Goal: Find specific page/section: Find specific page/section

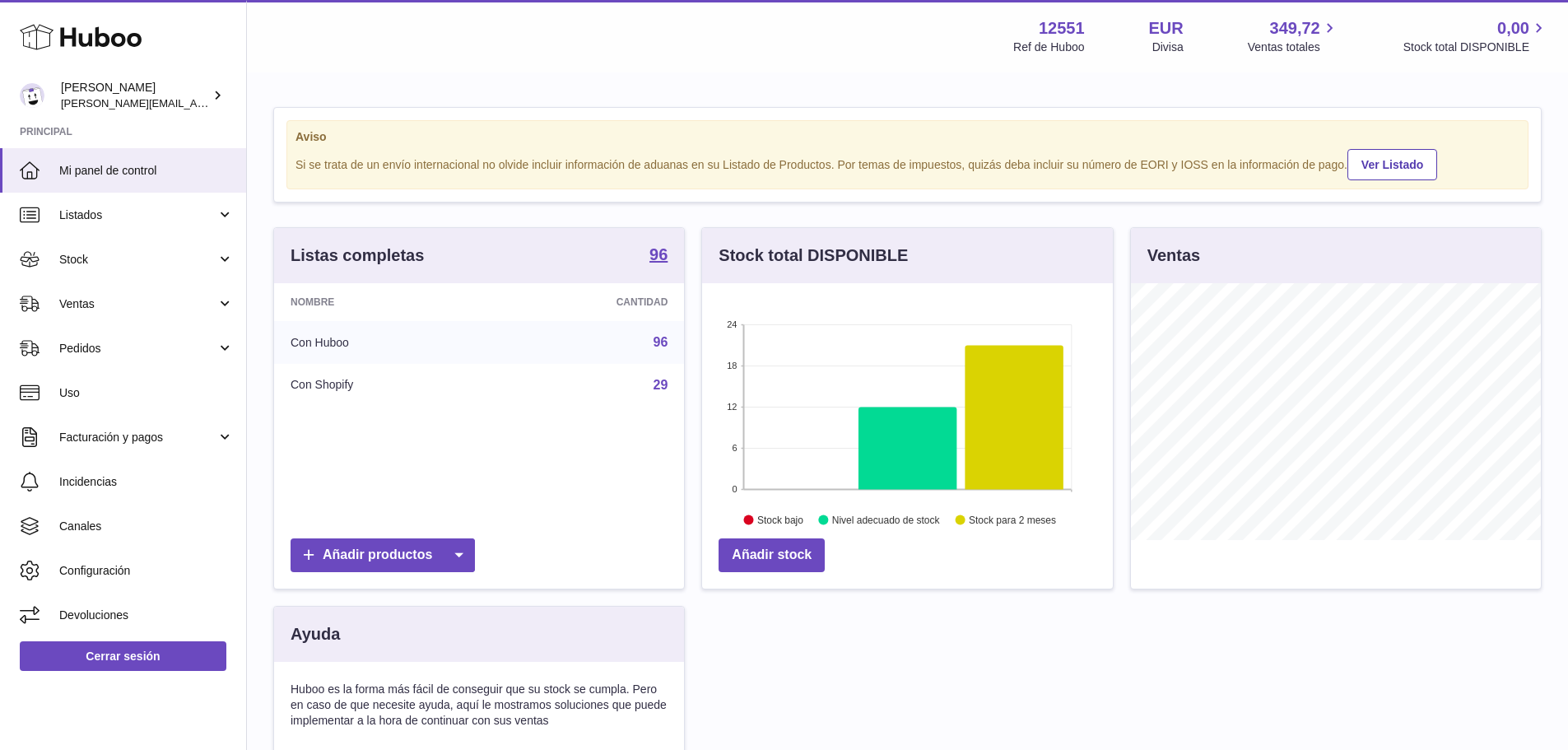
scroll to position [256, 411]
click at [136, 309] on span "Ventas" at bounding box center [137, 304] width 157 height 16
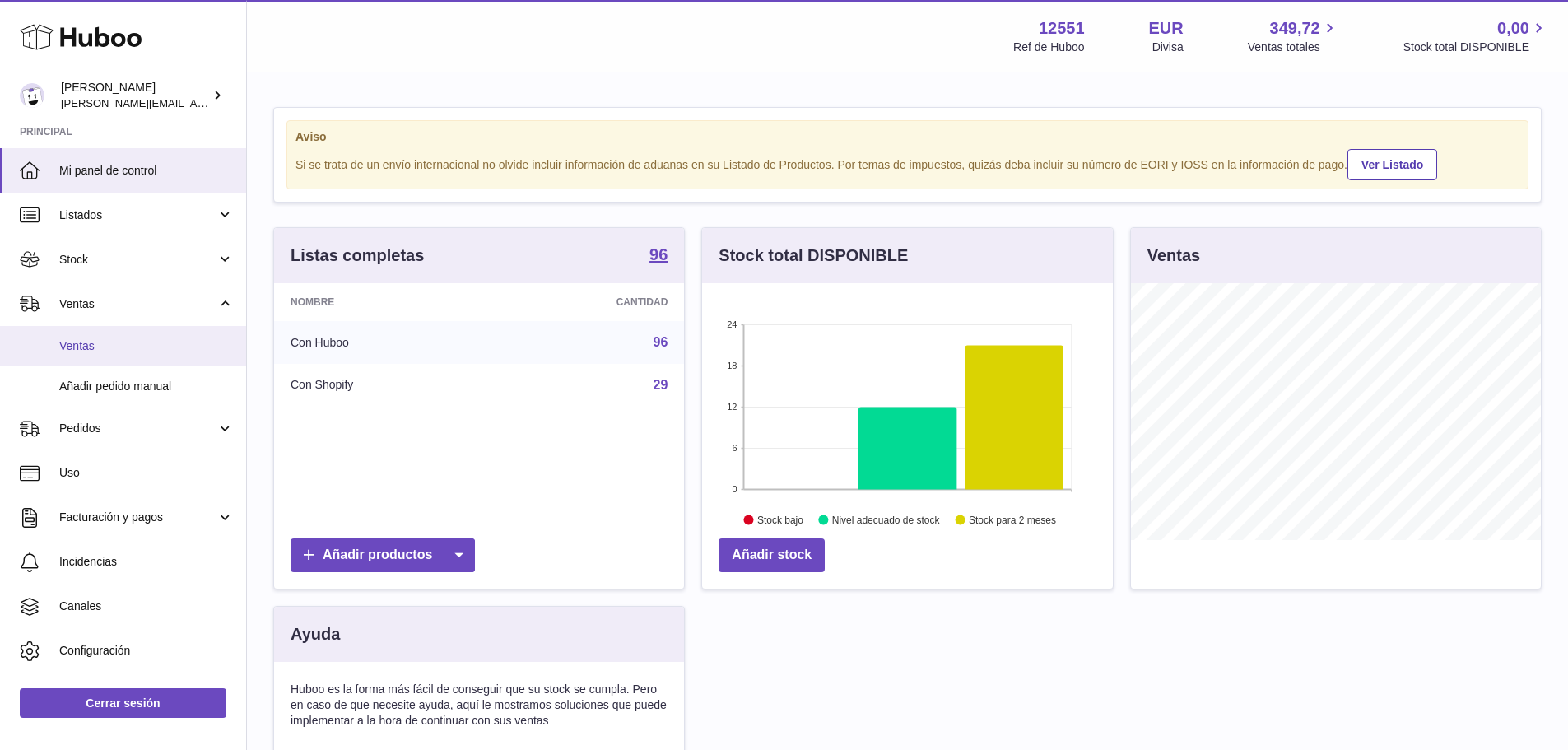
click at [96, 341] on span "Ventas" at bounding box center [146, 346] width 175 height 16
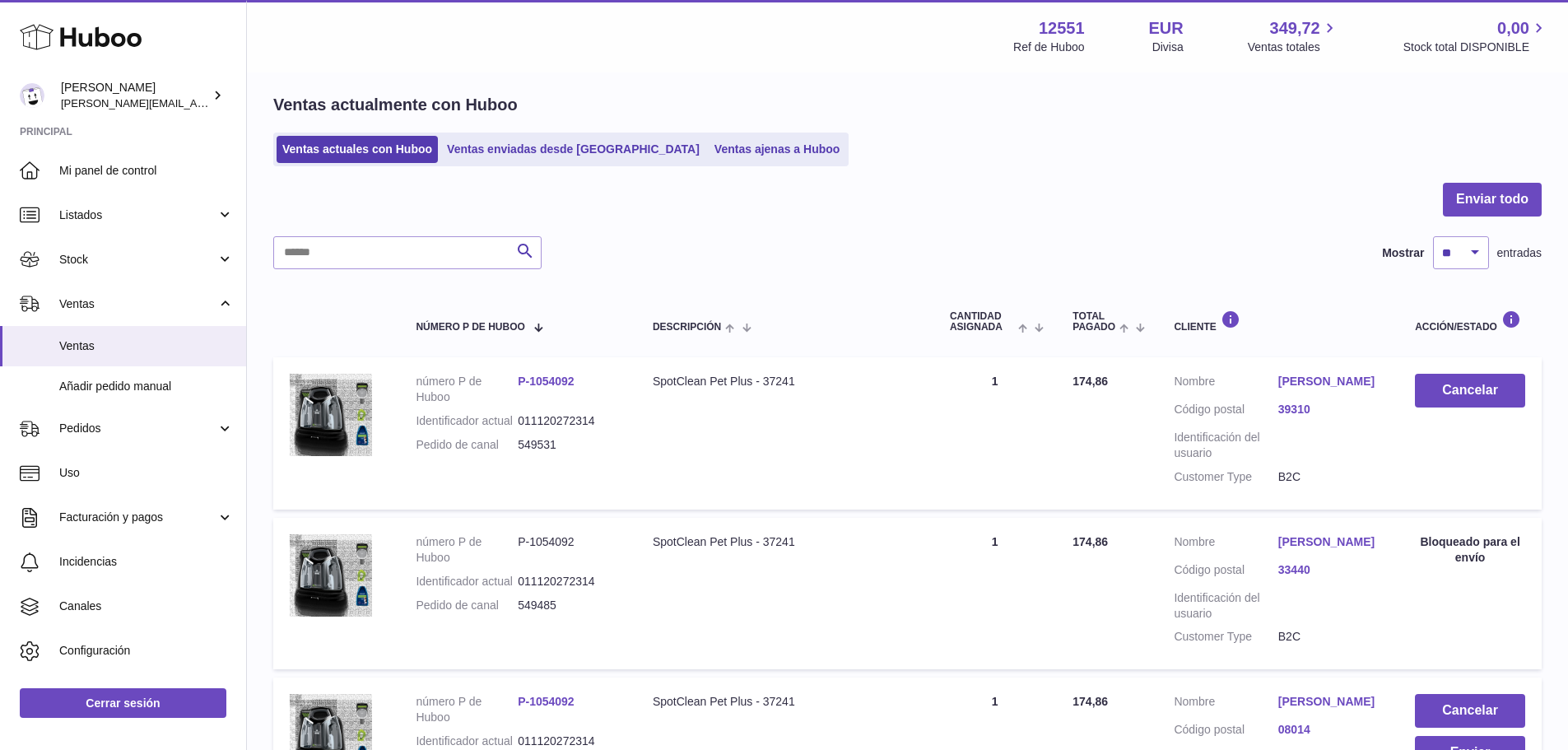
scroll to position [48, 0]
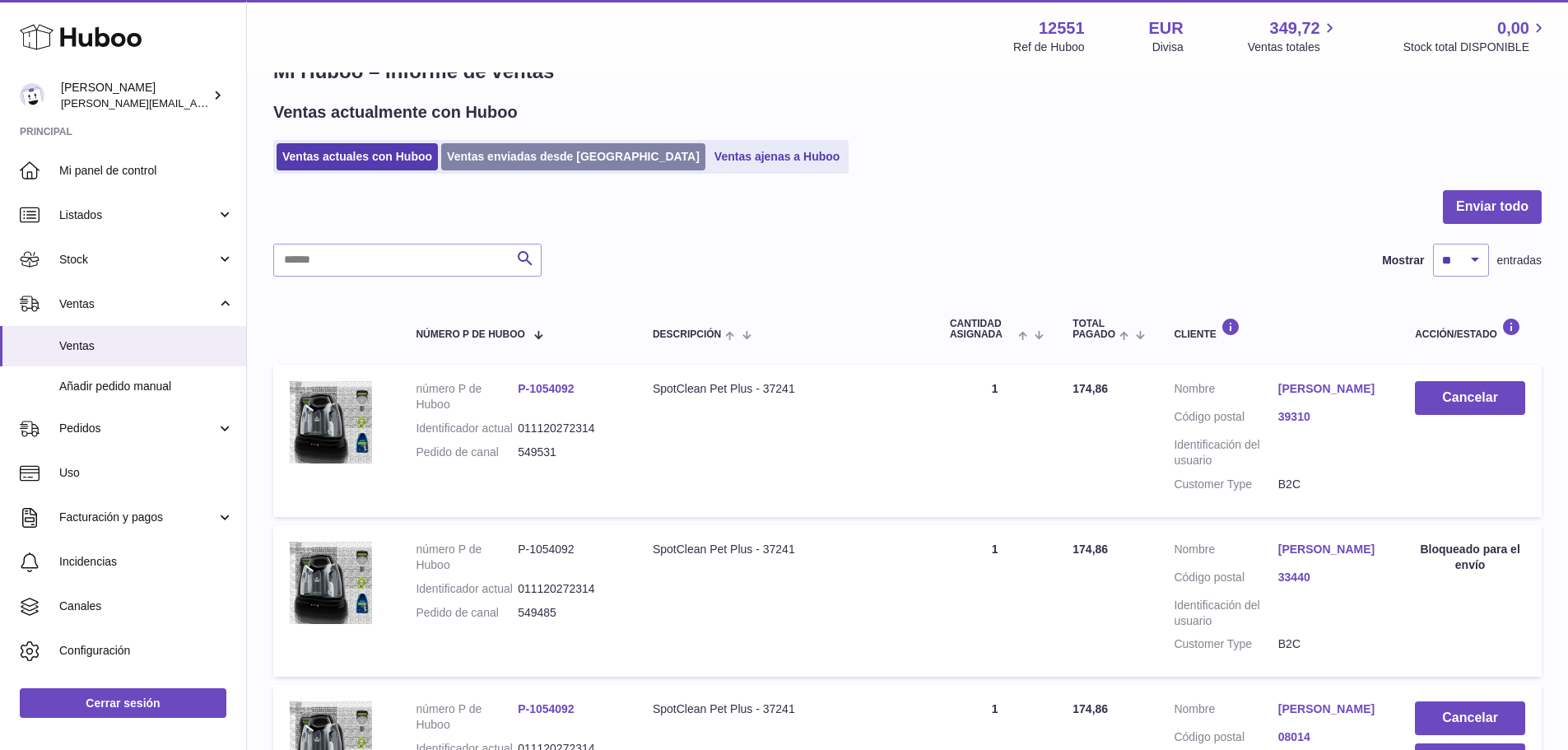
click at [487, 166] on link "Ventas enviadas desde Huboo" at bounding box center [573, 156] width 264 height 27
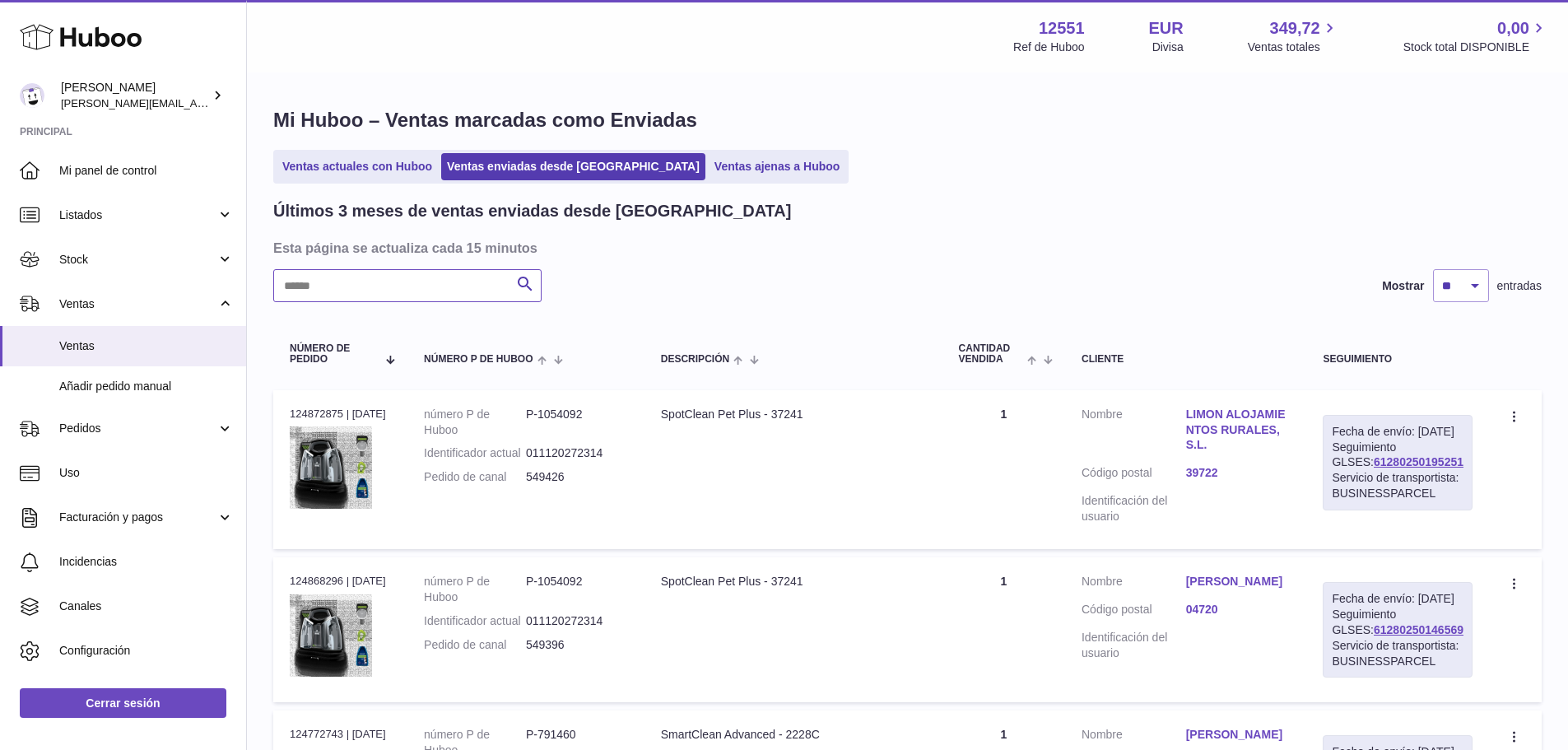
click at [401, 288] on input "text" at bounding box center [407, 285] width 268 height 33
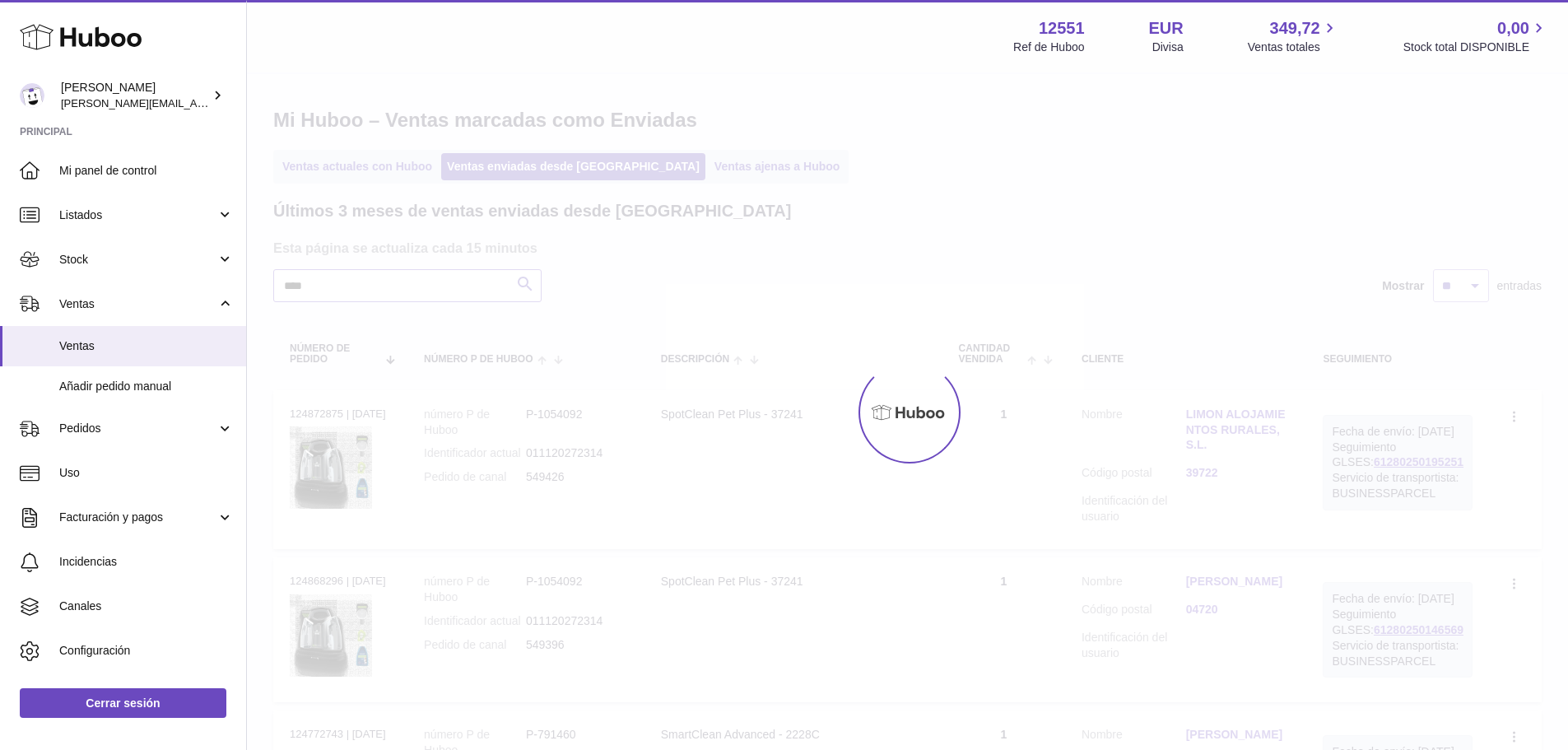
type input "****"
click at [901, 226] on div at bounding box center [907, 412] width 1321 height 676
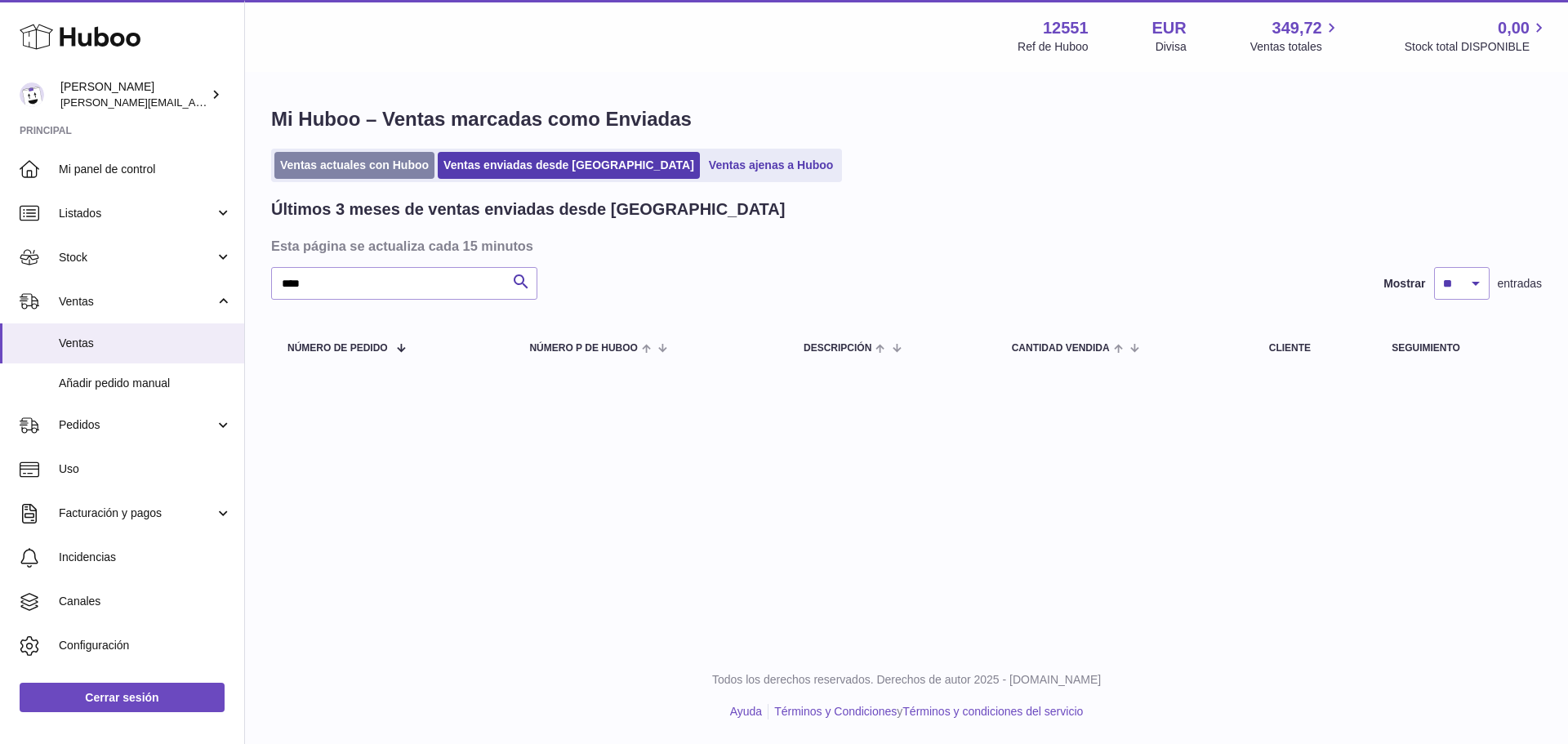
click at [388, 166] on link "Ventas actuales con Huboo" at bounding box center [354, 165] width 160 height 27
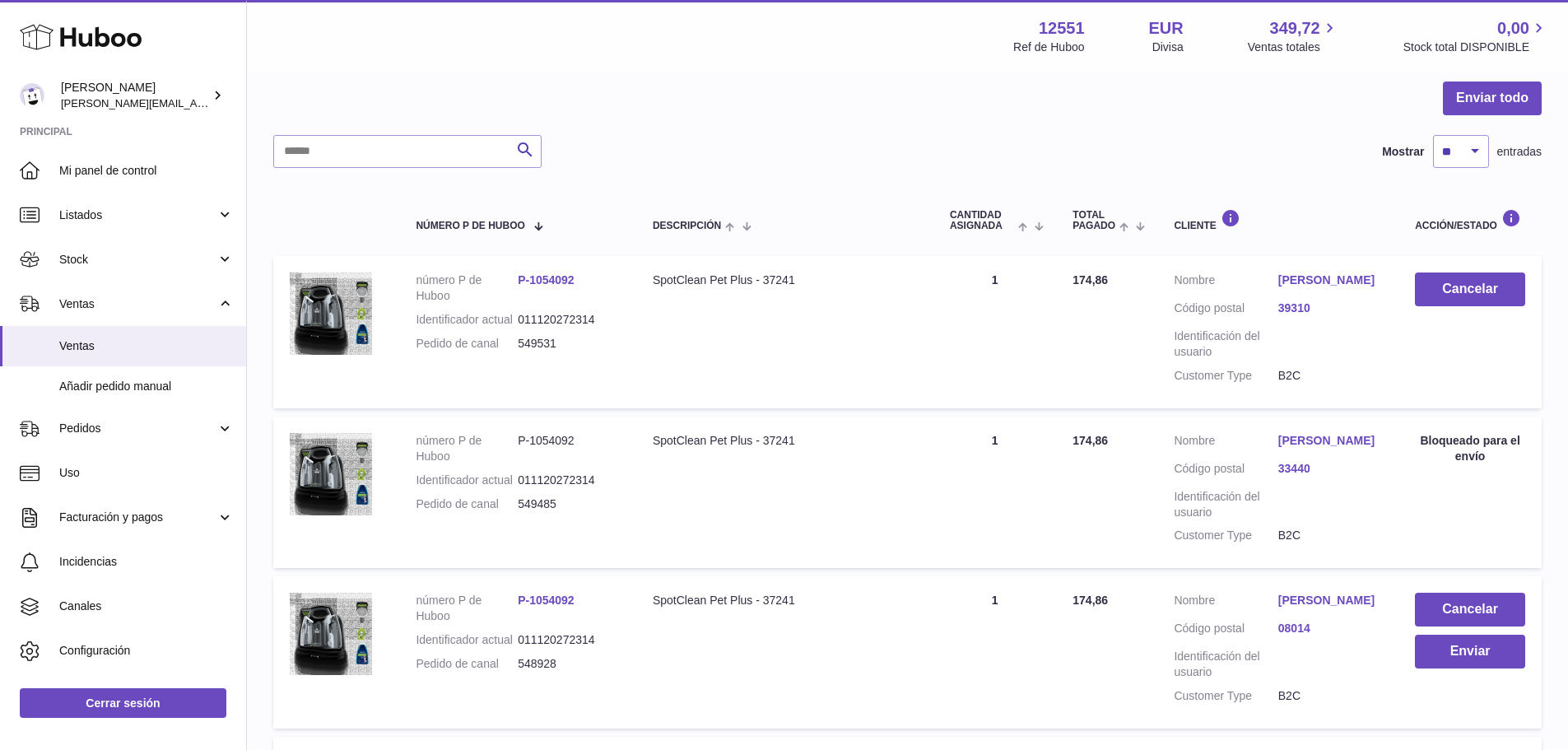
scroll to position [130, 0]
